Goal: Register for event/course

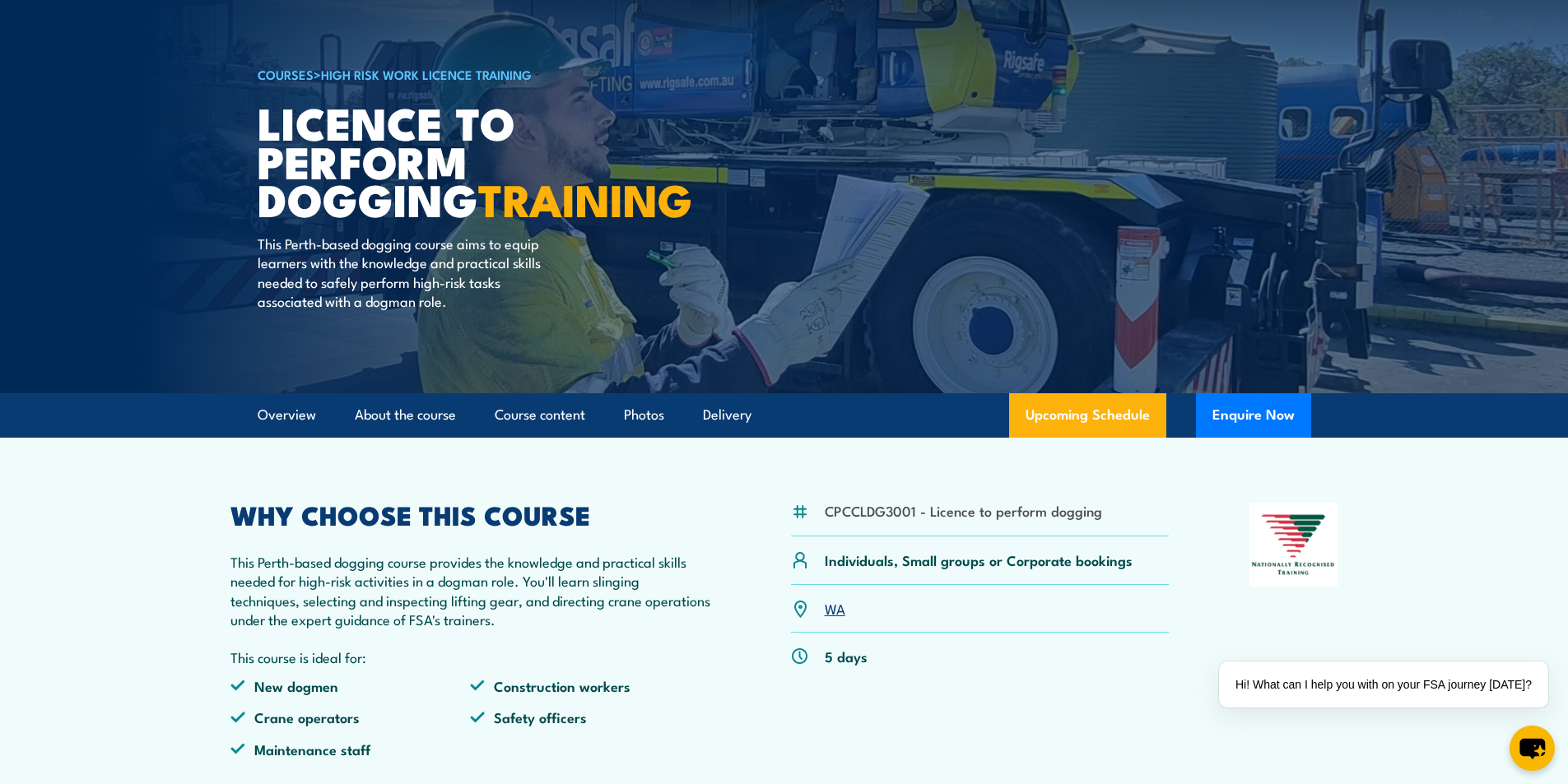
scroll to position [83, 0]
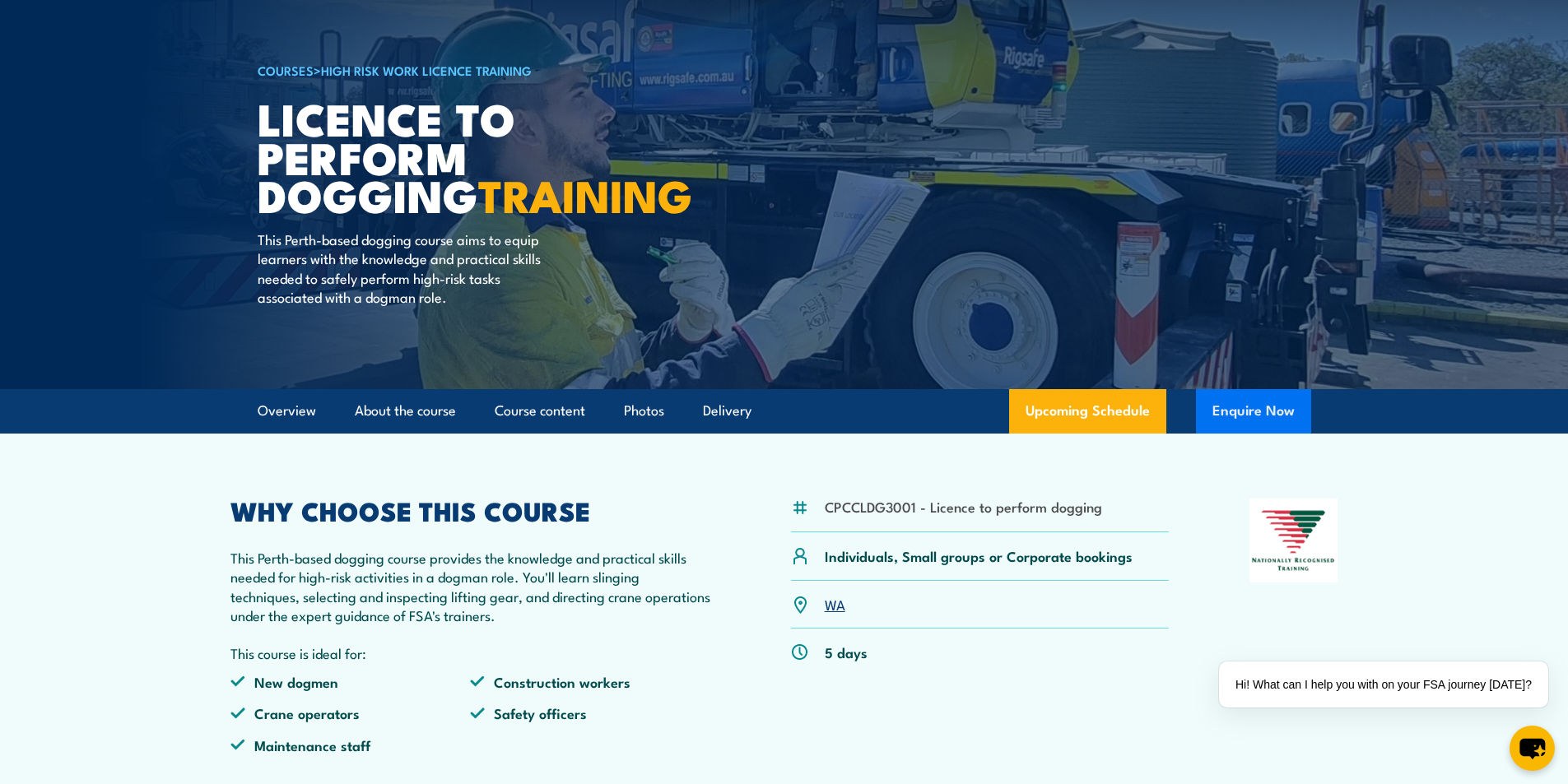
click at [1255, 430] on button "Enquire Now" at bounding box center [1253, 411] width 115 height 44
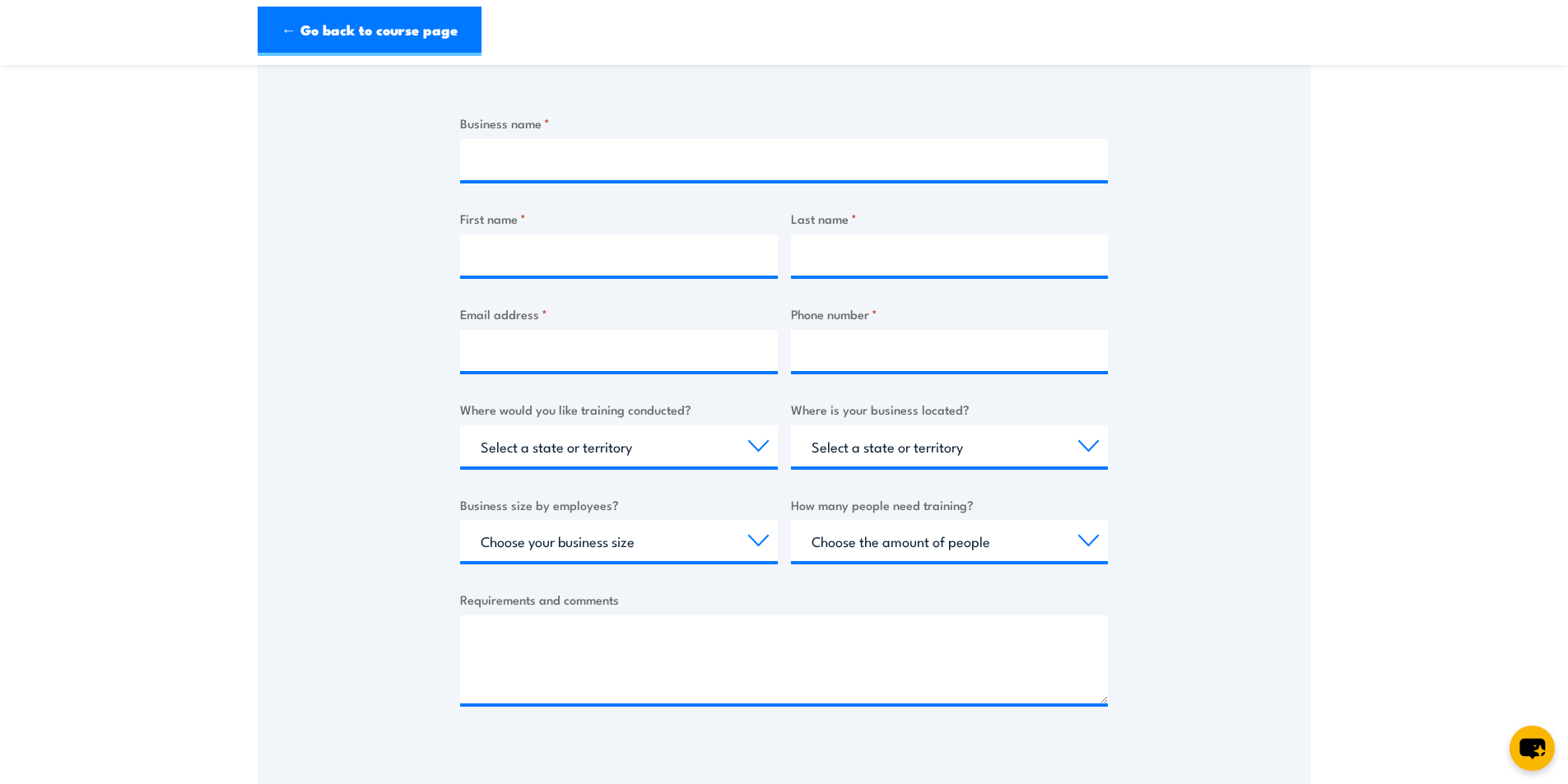
scroll to position [247, 0]
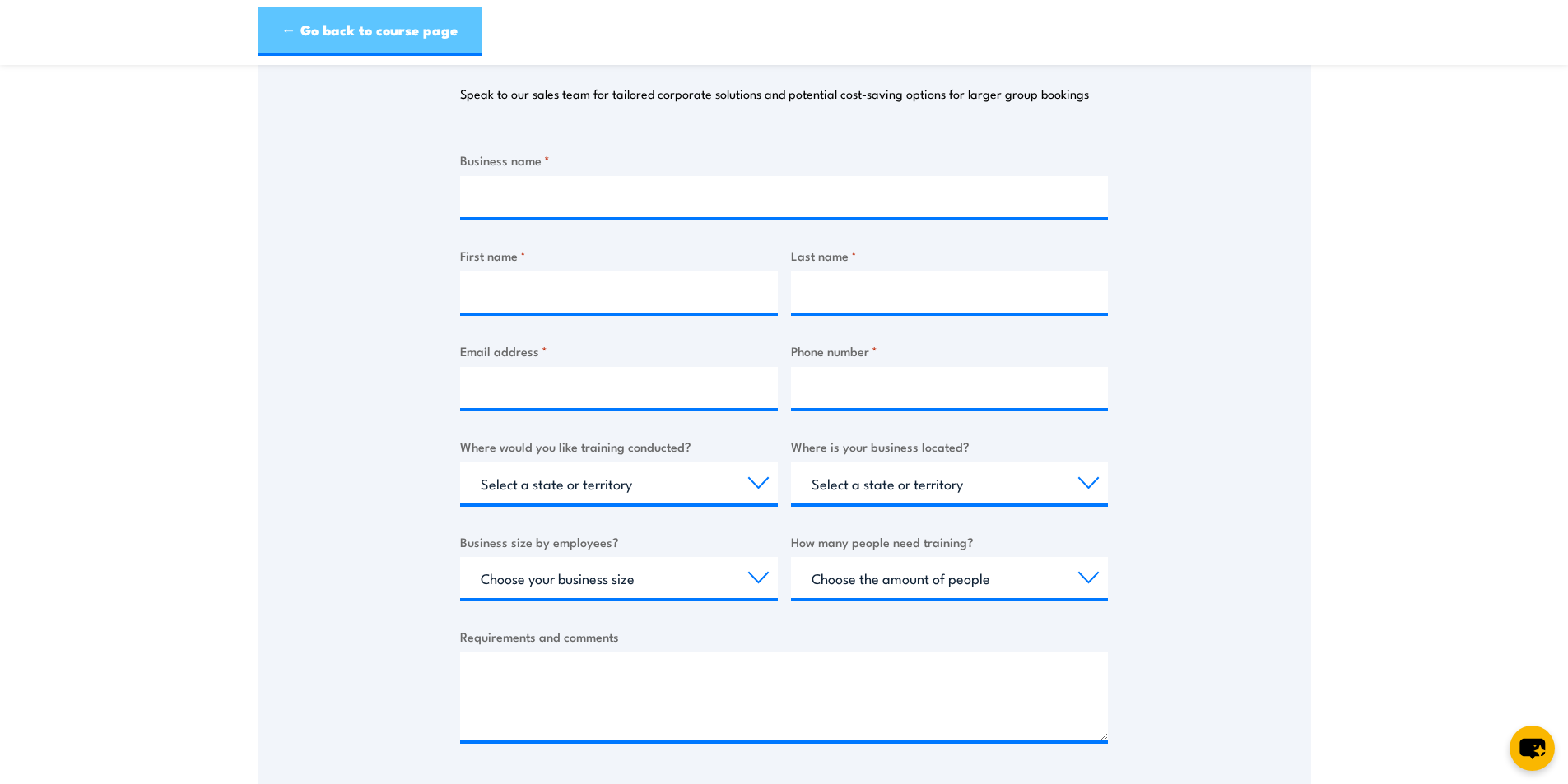
click at [367, 34] on link "← Go back to course page" at bounding box center [369, 31] width 224 height 49
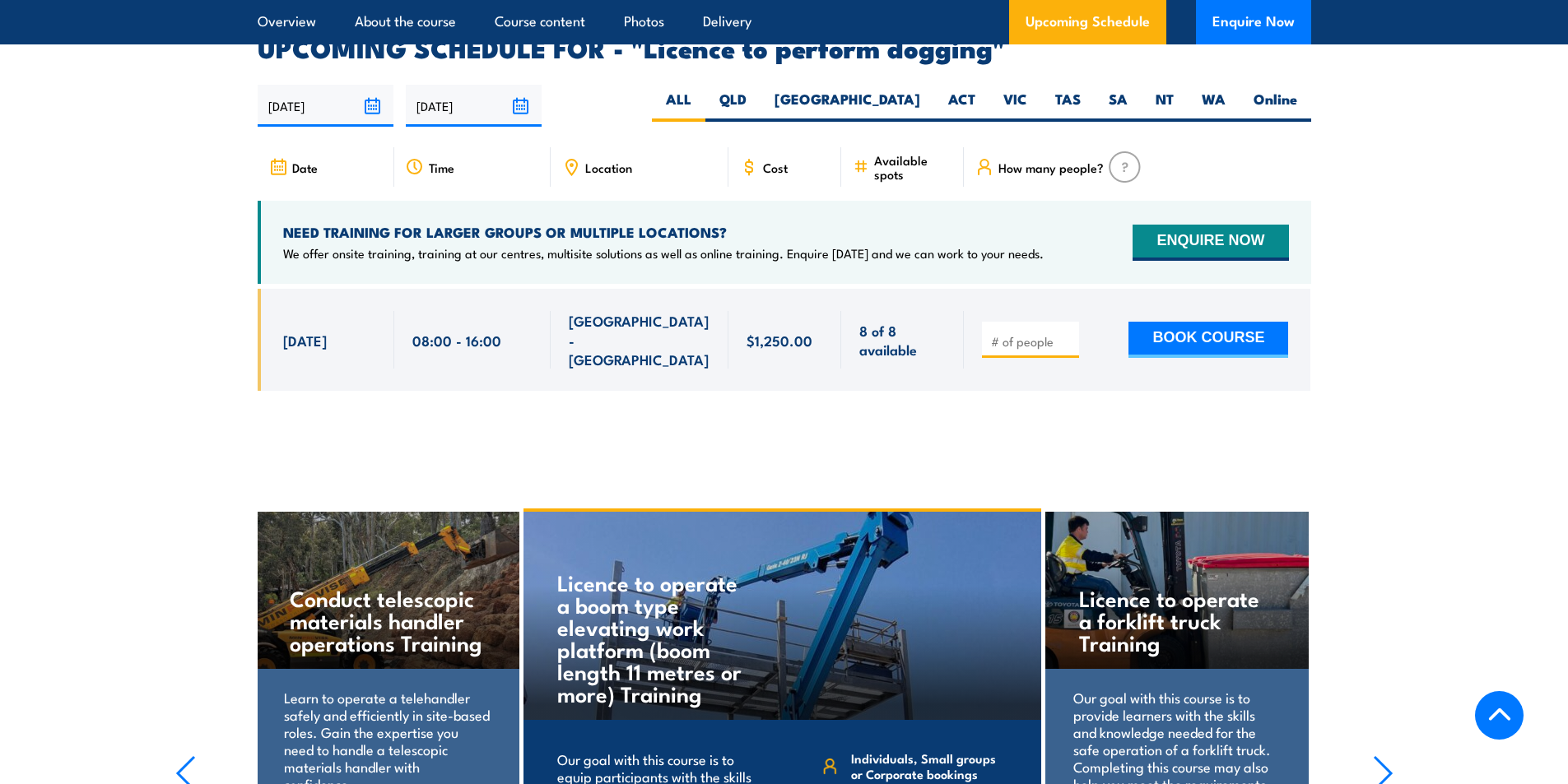
scroll to position [2479, 0]
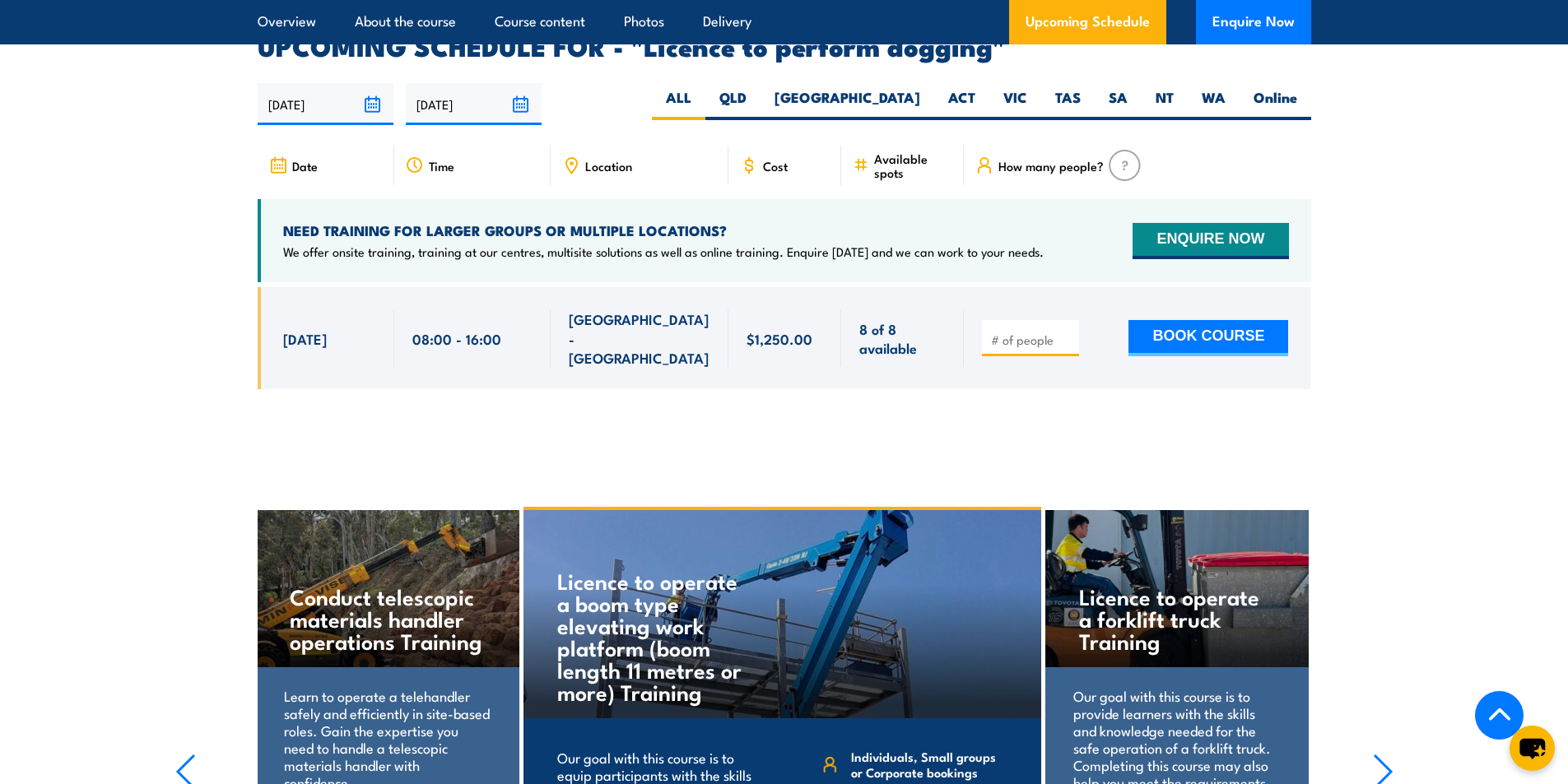
click at [1006, 332] on input "number" at bounding box center [1032, 340] width 83 height 16
type input "1"
click at [1066, 332] on input "1" at bounding box center [1032, 340] width 83 height 16
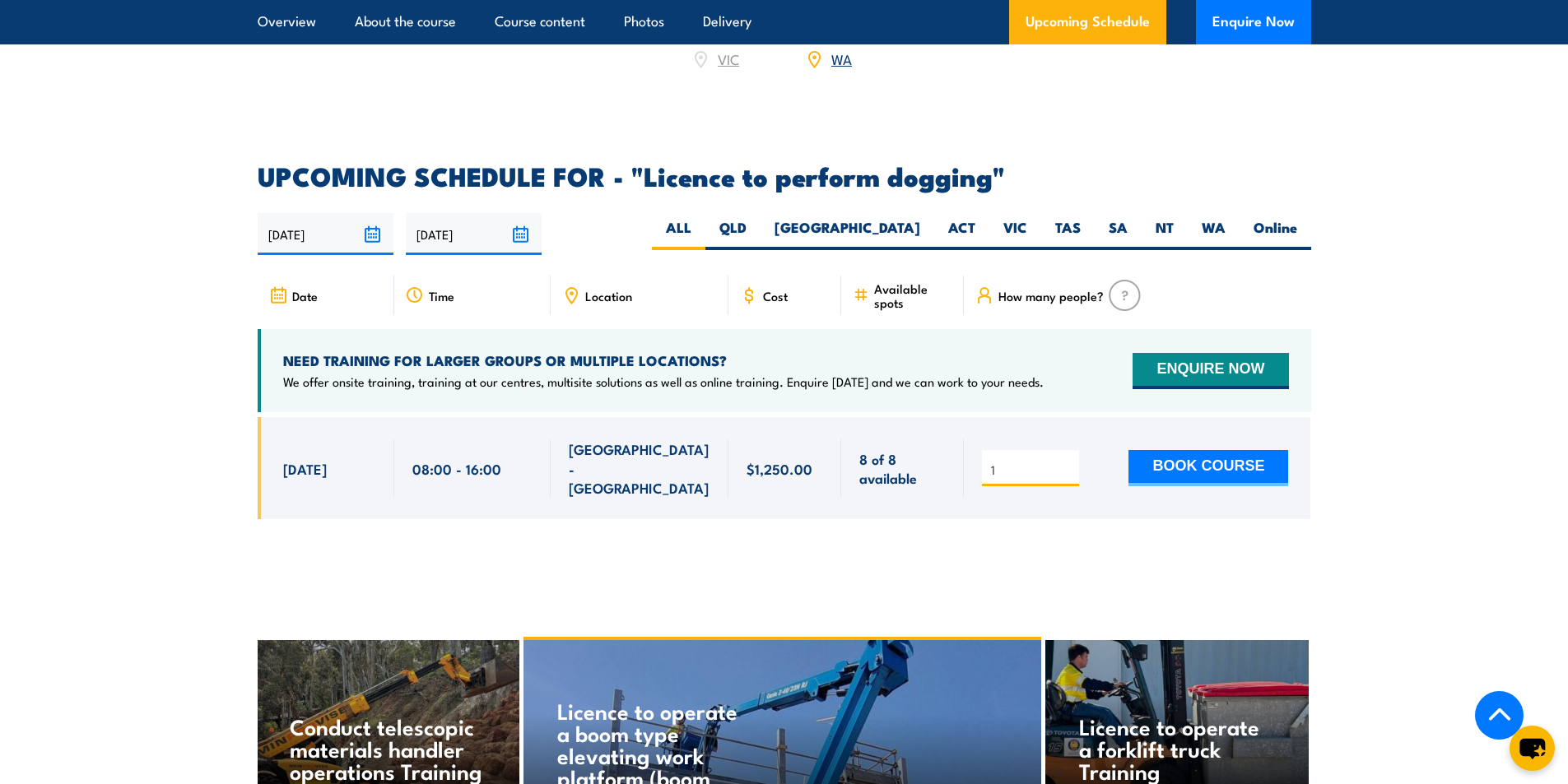
scroll to position [2315, 0]
